Goal: Task Accomplishment & Management: Manage account settings

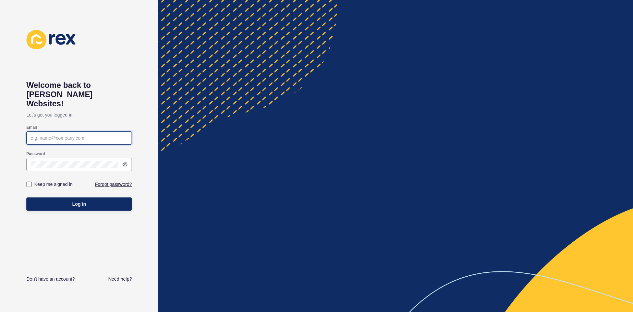
click at [91, 135] on input "Email" at bounding box center [79, 138] width 97 height 7
paste input "[EMAIL_ADDRESS][DOMAIN_NAME]"
type input "[EMAIL_ADDRESS][DOMAIN_NAME]"
click at [68, 181] on label "Keep me signed in" at bounding box center [53, 184] width 38 height 7
click at [32, 182] on input "Keep me signed in" at bounding box center [30, 184] width 4 height 4
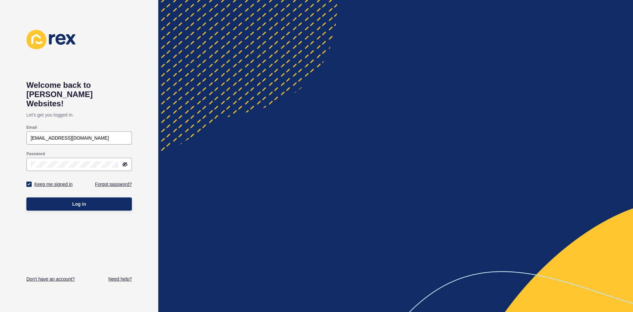
checkbox input "true"
click at [77, 197] on button "Log in" at bounding box center [79, 203] width 106 height 13
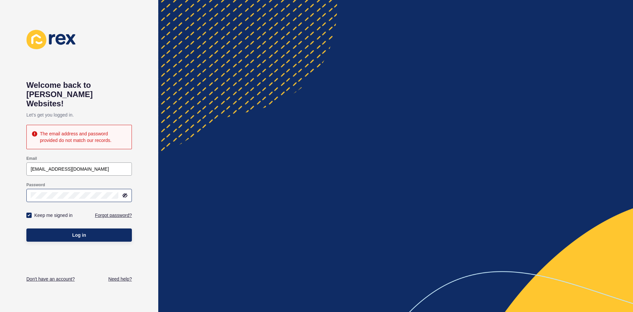
drag, startPoint x: 224, startPoint y: 1, endPoint x: 126, endPoint y: 183, distance: 206.8
click at [126, 189] on div at bounding box center [79, 195] width 106 height 13
click at [126, 193] on icon at bounding box center [124, 195] width 5 height 5
click at [105, 166] on input "[EMAIL_ADDRESS][DOMAIN_NAME]" at bounding box center [79, 169] width 97 height 7
click at [26, 228] on button "Log in" at bounding box center [79, 234] width 106 height 13
